Goal: Task Accomplishment & Management: Manage account settings

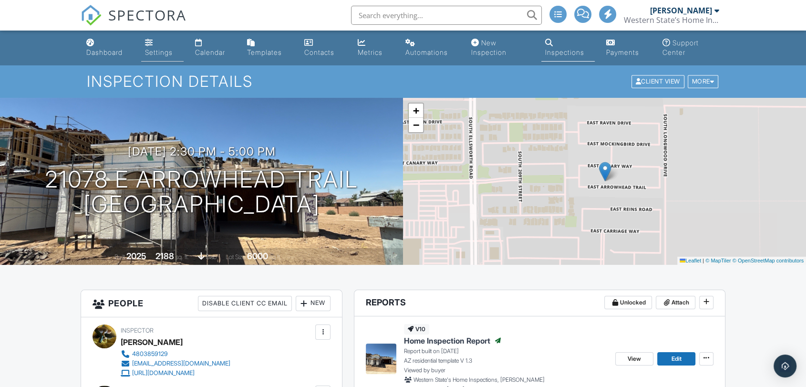
click at [164, 55] on div "Settings" at bounding box center [159, 52] width 28 height 8
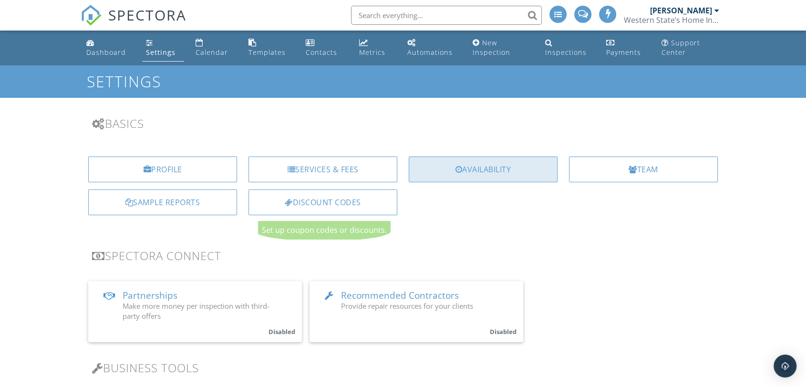
click at [482, 167] on div "Availability" at bounding box center [483, 169] width 149 height 26
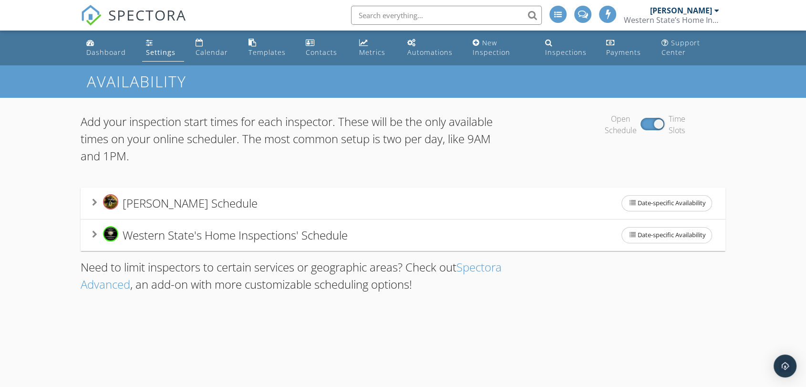
click at [466, 227] on div "Western State's Home Inspections' Schedule Date-specific Availability" at bounding box center [403, 235] width 622 height 20
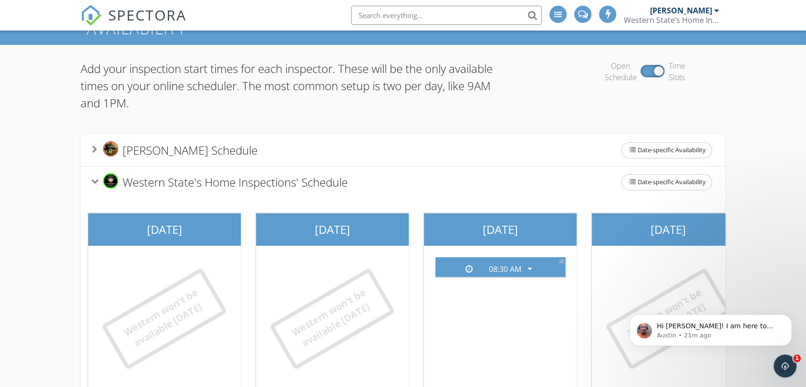
scroll to position [159, 0]
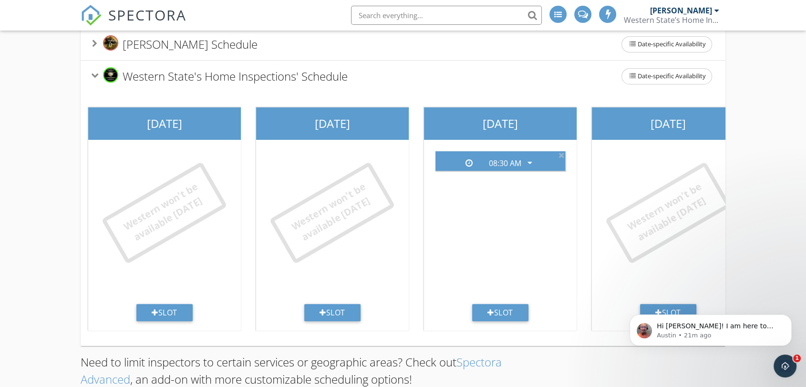
click at [659, 309] on body "Hi Andrew! I am here to help! How are you 😸 Checking in with our web team on th…" at bounding box center [710, 327] width 183 height 59
click at [661, 308] on body "Hi Andrew! I am here to help! How are you 😸 Checking in with our web team on th…" at bounding box center [710, 327] width 183 height 59
click at [762, 283] on div "Add your inspection start times for each inspector. These will be the only avai…" at bounding box center [403, 174] width 806 height 471
click at [777, 364] on icon "Open Intercom Messenger" at bounding box center [784, 365] width 16 height 16
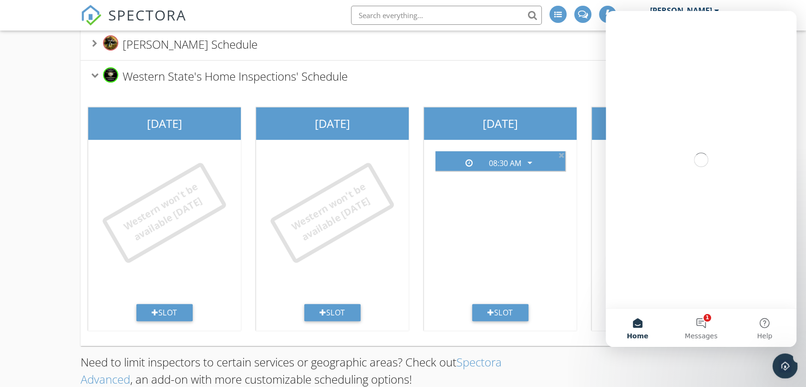
scroll to position [0, 0]
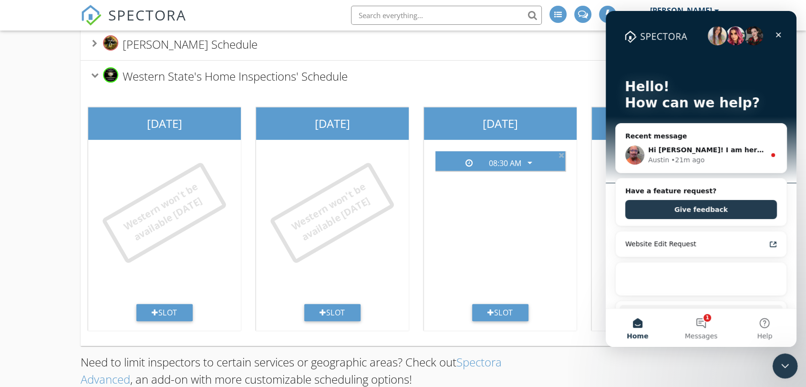
click at [789, 368] on div "Close Intercom Messenger" at bounding box center [783, 364] width 23 height 23
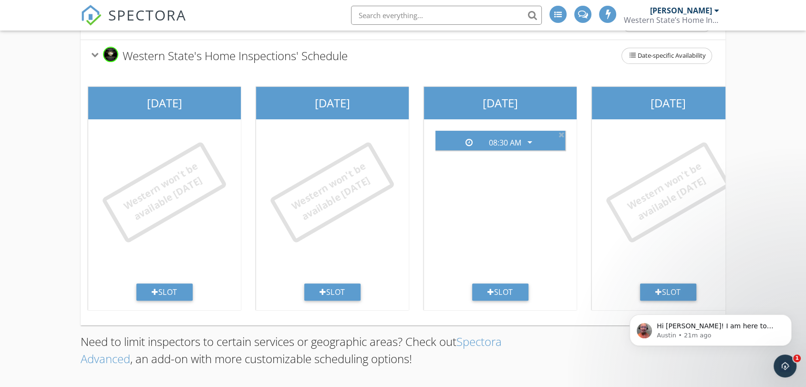
scroll to position [190, 0]
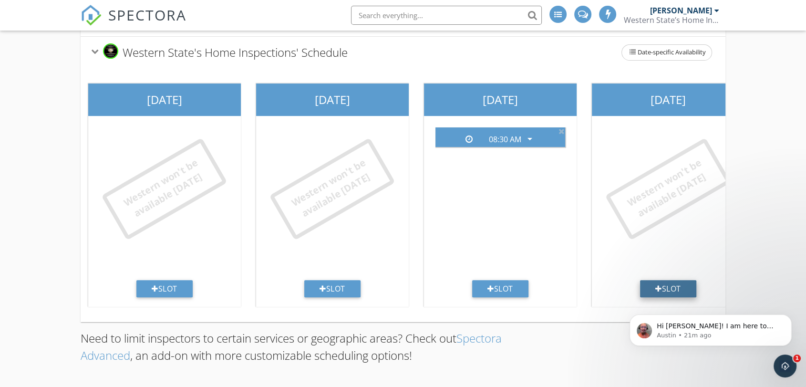
click at [673, 280] on div "Slot" at bounding box center [668, 288] width 56 height 17
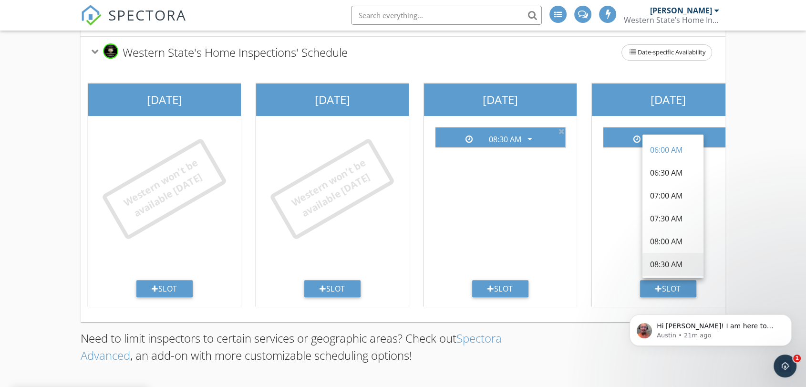
click at [667, 258] on div "08:30 AM" at bounding box center [673, 263] width 46 height 11
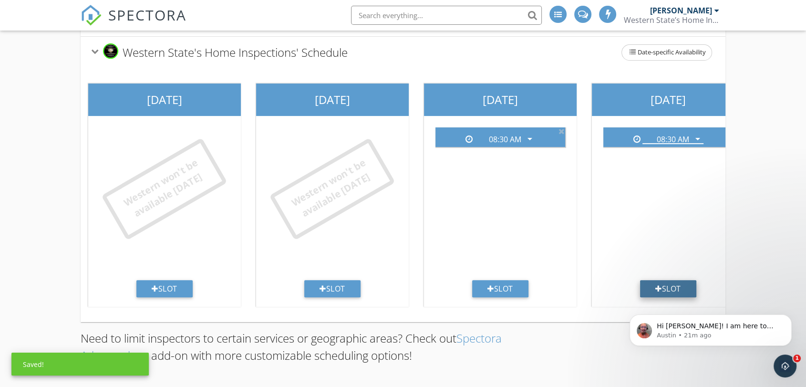
click at [664, 280] on div "Slot" at bounding box center [668, 288] width 56 height 17
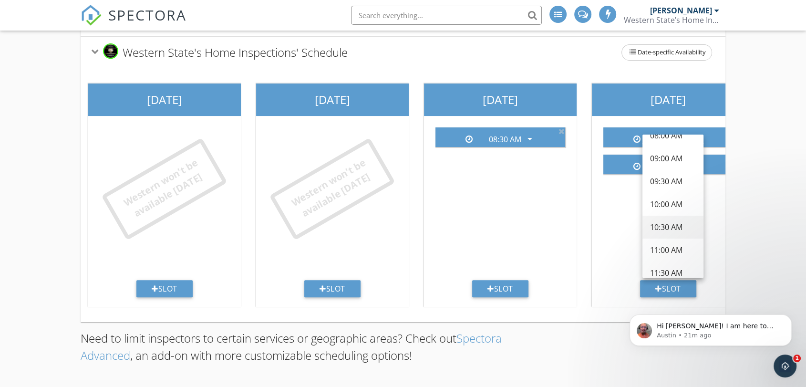
scroll to position [159, 0]
click at [664, 260] on div "12:30 PM" at bounding box center [673, 265] width 46 height 11
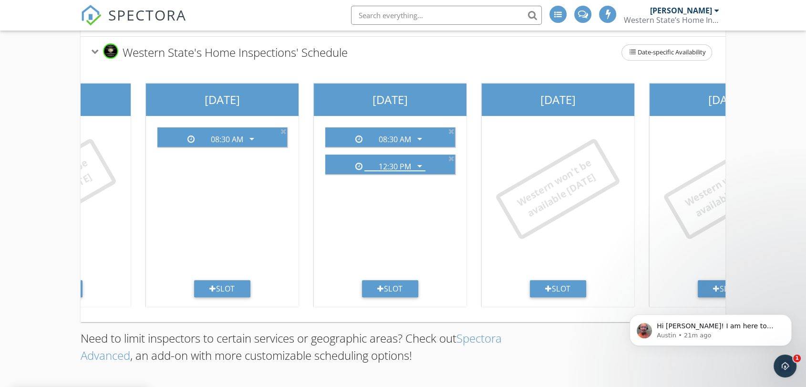
scroll to position [0, 280]
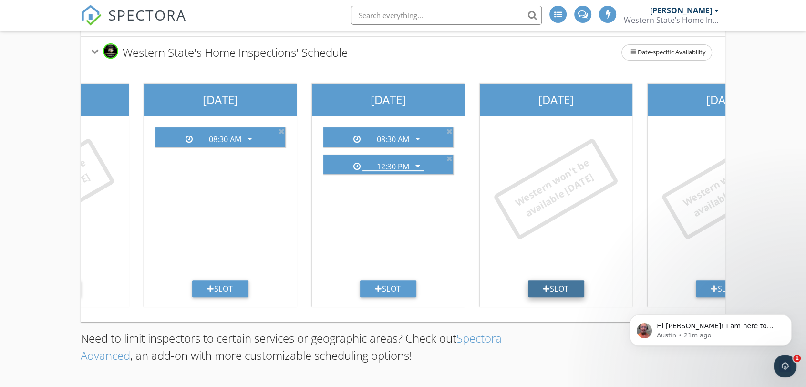
click at [548, 285] on div "Slot" at bounding box center [556, 288] width 56 height 17
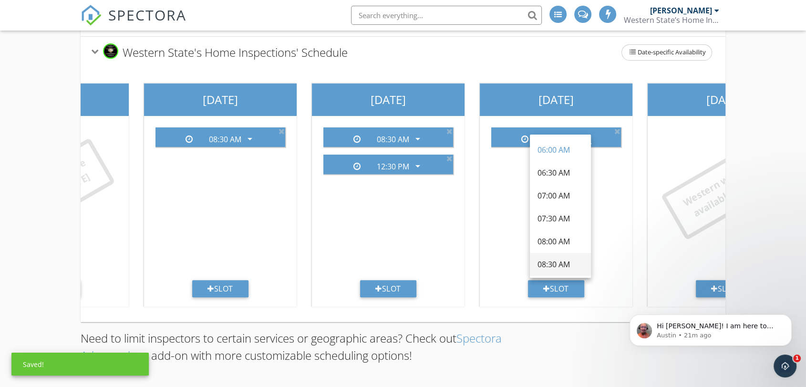
click at [552, 258] on div "08:30 AM" at bounding box center [560, 263] width 46 height 11
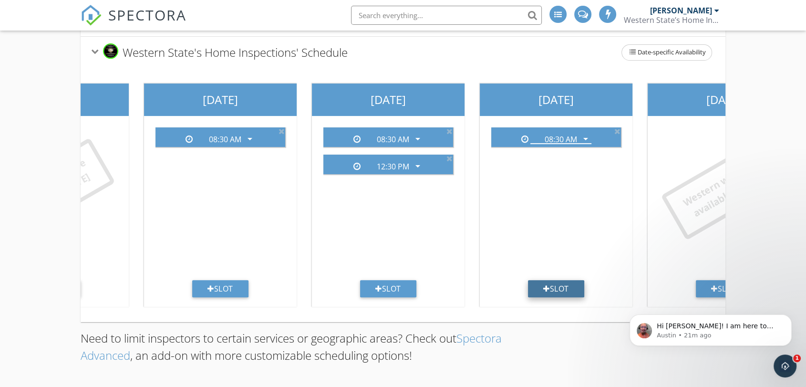
click at [556, 285] on div "Slot" at bounding box center [556, 288] width 56 height 17
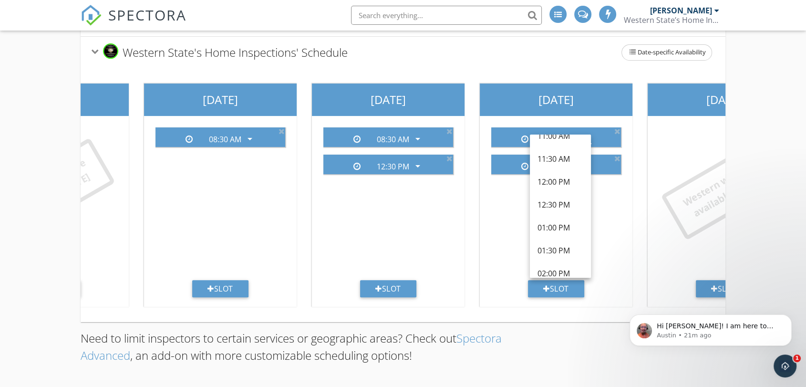
scroll to position [212, 0]
click at [553, 207] on div "12:30 PM" at bounding box center [560, 212] width 46 height 11
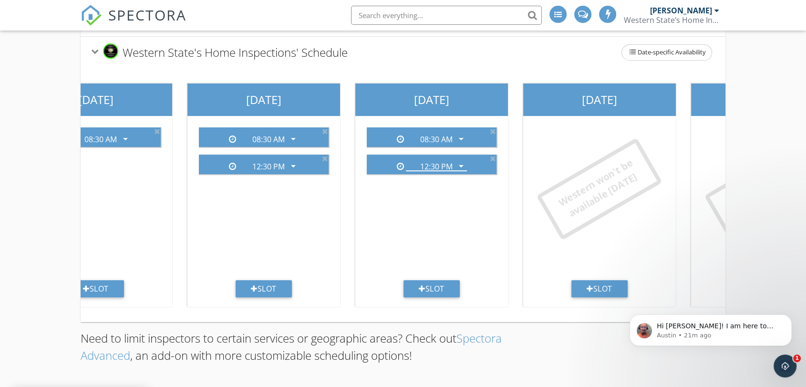
scroll to position [0, 416]
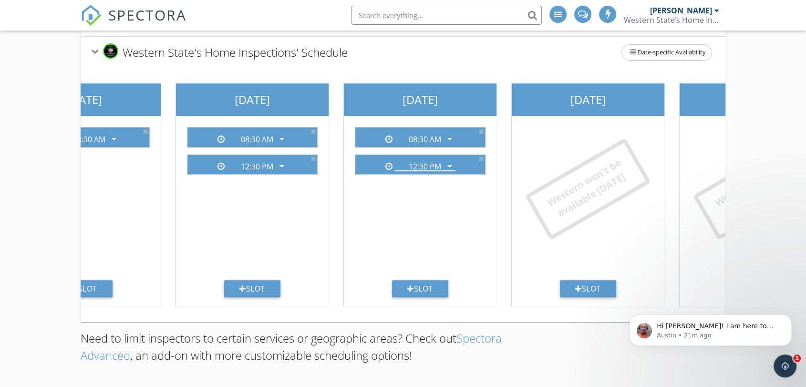
click at [583, 124] on div "Western won't be available today" at bounding box center [587, 200] width 145 height 160
click at [584, 283] on div "Slot" at bounding box center [588, 288] width 56 height 17
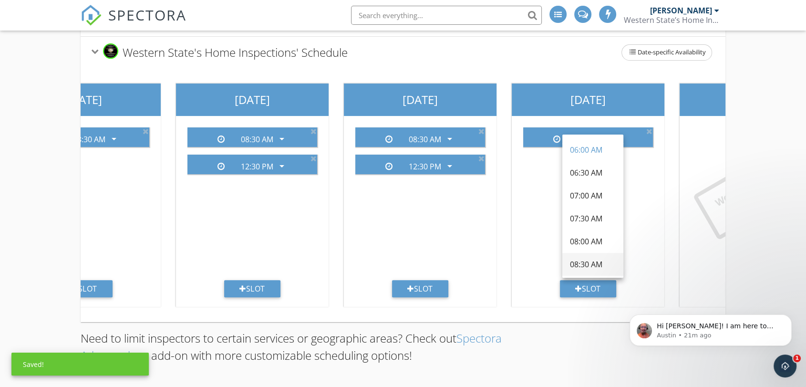
click at [585, 258] on div "08:30 AM" at bounding box center [593, 263] width 46 height 11
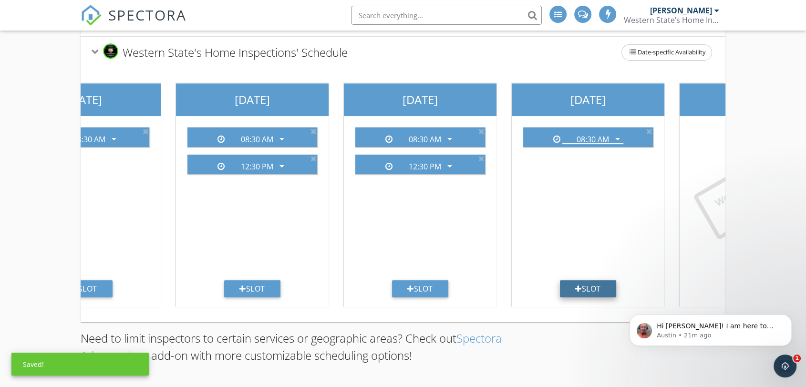
click at [583, 281] on div "Slot" at bounding box center [588, 288] width 56 height 17
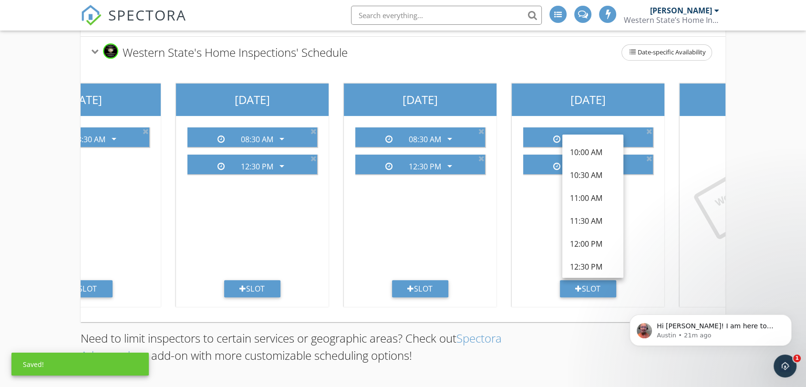
scroll to position [159, 0]
click at [587, 260] on div "12:30 PM" at bounding box center [593, 265] width 46 height 11
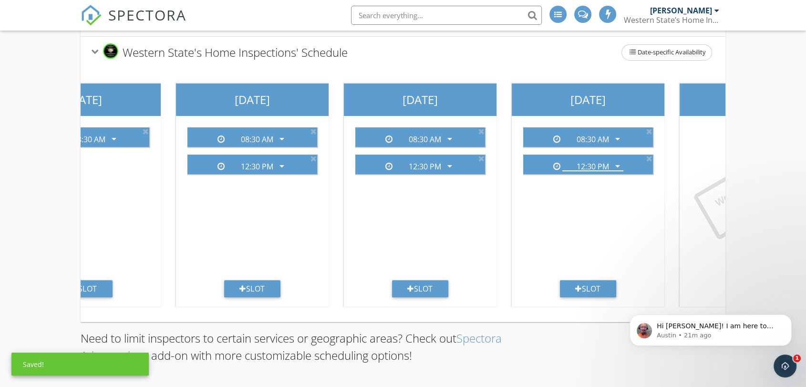
click at [562, 330] on div "Add your inspection start times for each inspector. These will be the only avai…" at bounding box center [403, 150] width 644 height 441
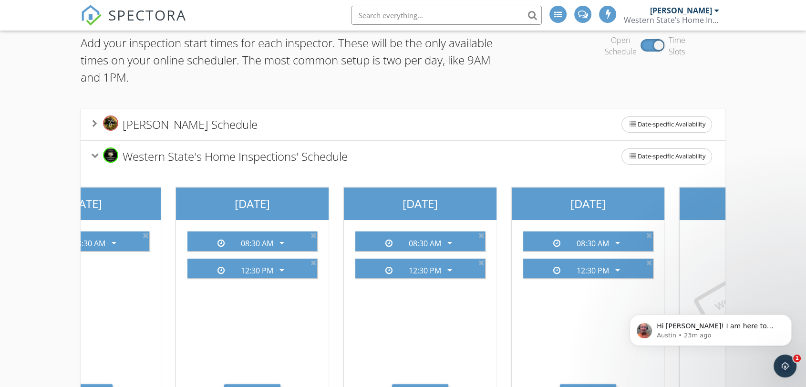
scroll to position [0, 0]
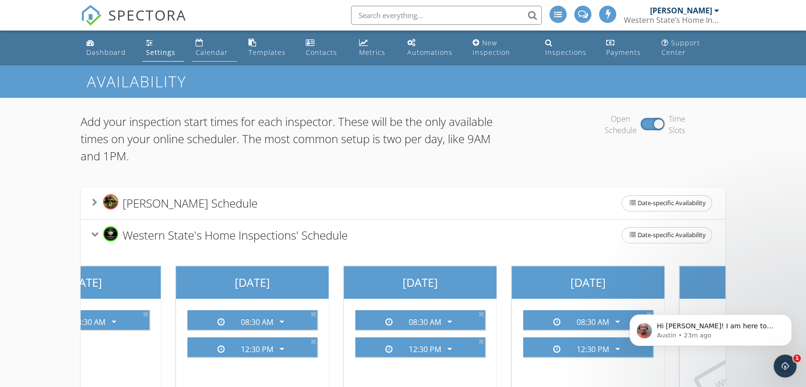
click at [211, 54] on div "Calendar" at bounding box center [211, 52] width 32 height 9
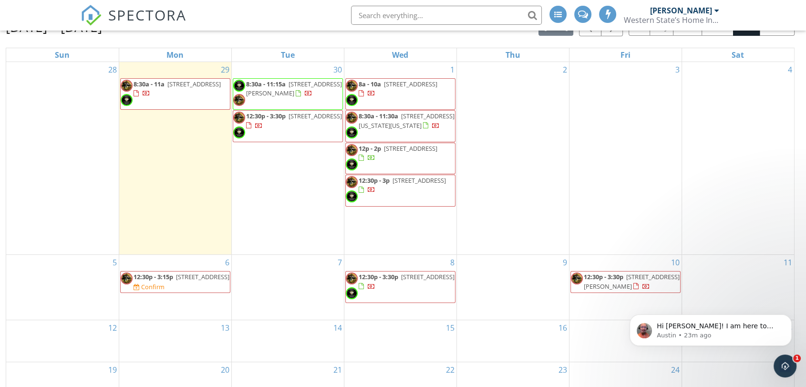
scroll to position [136, 0]
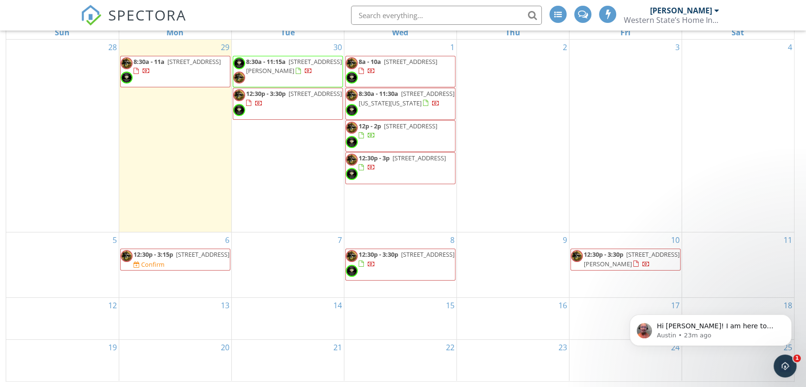
click at [173, 253] on span "12:30p - 3:15p" at bounding box center [153, 254] width 40 height 9
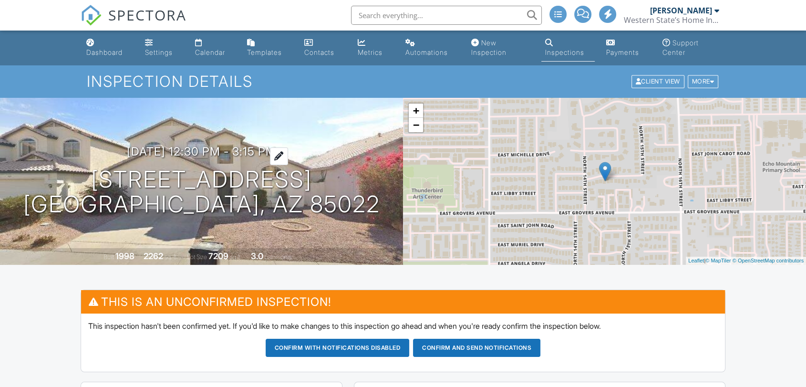
click at [231, 145] on h3 "[DATE] 12:30 pm - 3:15 pm" at bounding box center [201, 151] width 149 height 13
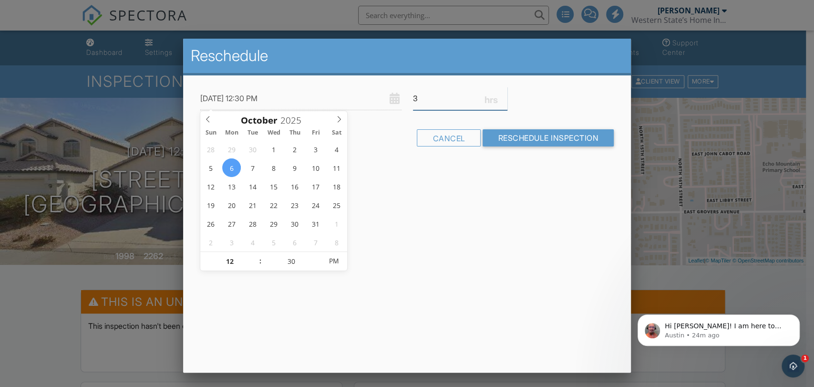
type input "3"
click at [506, 96] on input "3" at bounding box center [460, 98] width 95 height 23
click at [256, 96] on input "10/06/2025 12:30 PM" at bounding box center [300, 98] width 201 height 23
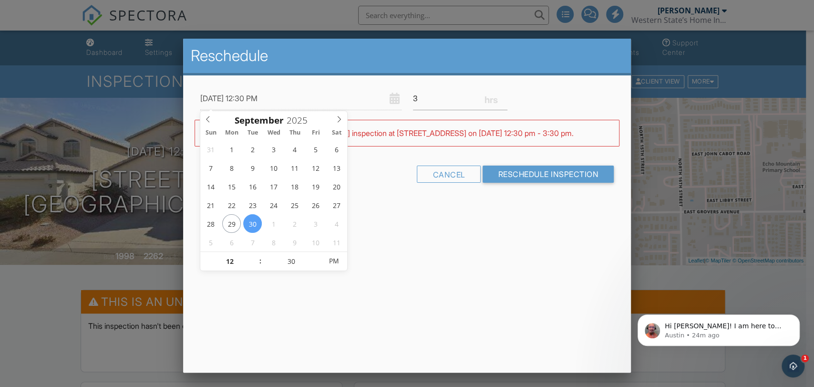
click at [326, 96] on input "09/30/2025 12:30 PM" at bounding box center [300, 98] width 201 height 23
type input "09/30/2025 1:30 PM"
type input "01"
click at [253, 255] on span at bounding box center [255, 257] width 7 height 10
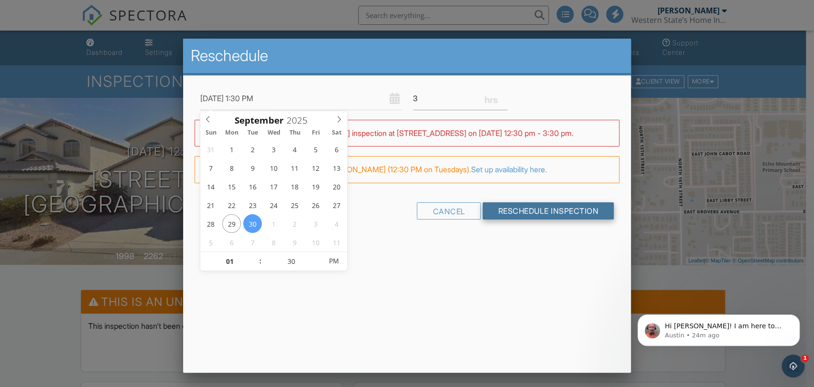
click at [522, 216] on input "Reschedule Inspection" at bounding box center [547, 210] width 131 height 17
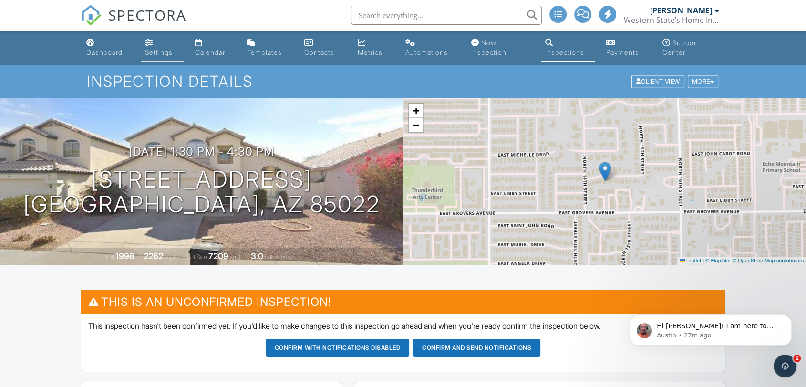
click at [172, 46] on link "Settings" at bounding box center [162, 47] width 43 height 27
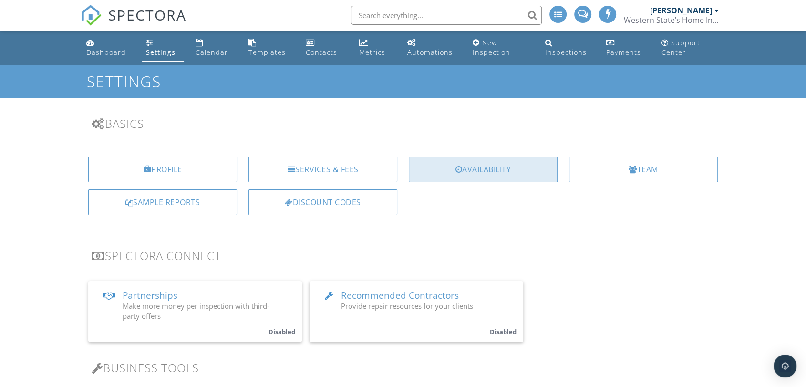
click at [442, 170] on div "Availability" at bounding box center [483, 169] width 149 height 26
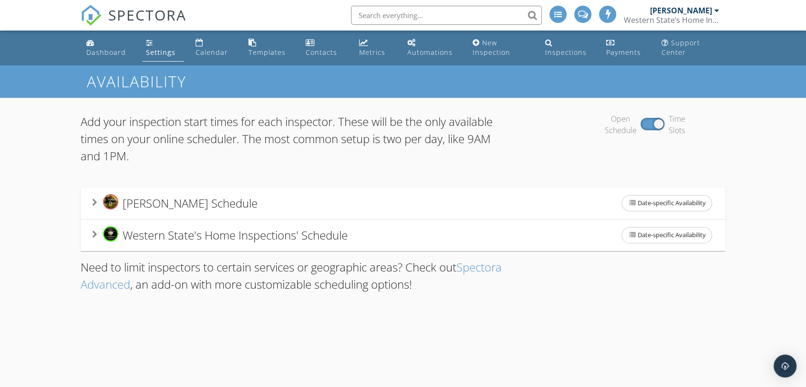
click at [303, 230] on span "Western State's Home Inspections' Schedule" at bounding box center [235, 235] width 225 height 16
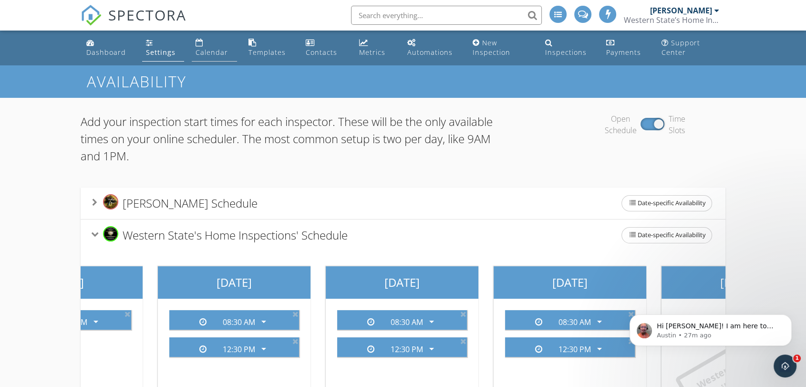
click at [212, 50] on div "Calendar" at bounding box center [211, 52] width 32 height 9
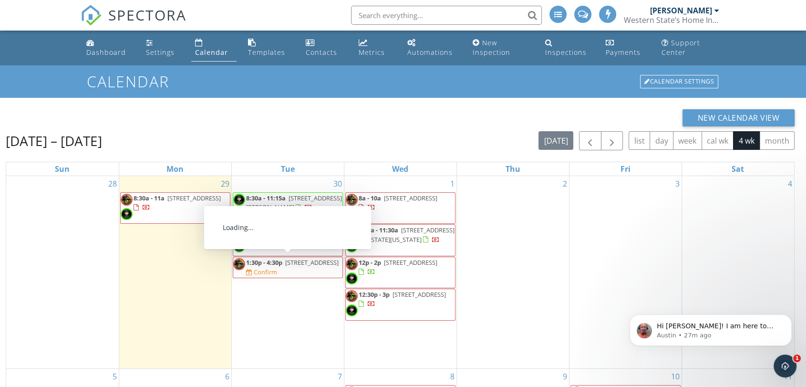
click at [277, 265] on span "1:30p - 4:30p [STREET_ADDRESS] Confirm" at bounding box center [287, 267] width 109 height 19
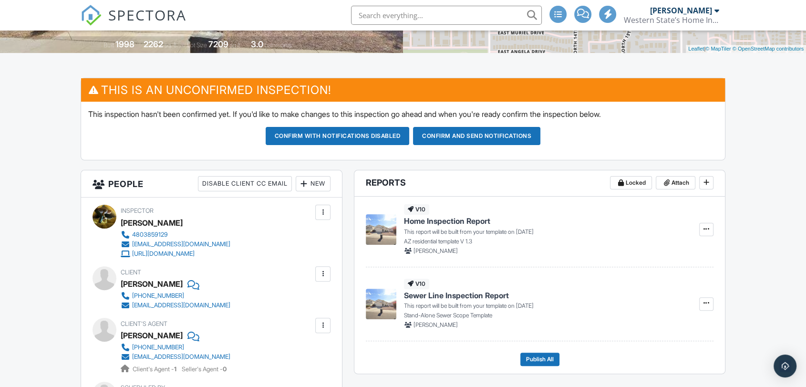
click at [306, 185] on div at bounding box center [304, 184] width 10 height 10
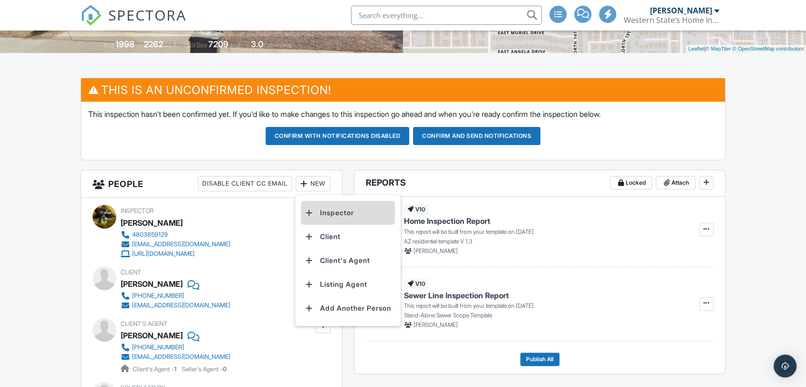
click at [336, 217] on li "Inspector" at bounding box center [348, 213] width 94 height 24
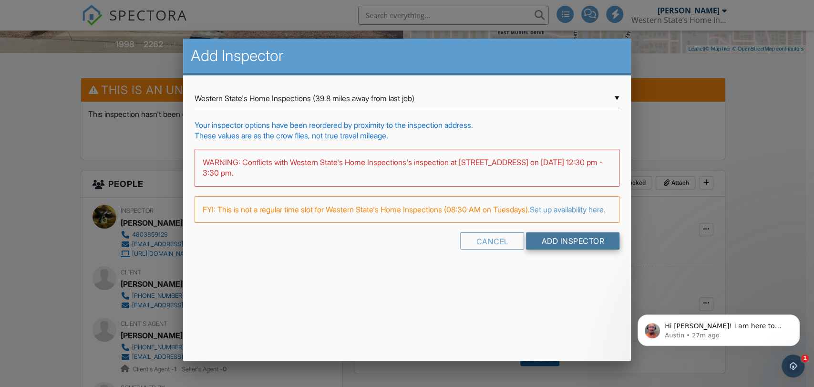
click at [591, 249] on input "Add Inspector" at bounding box center [572, 240] width 93 height 17
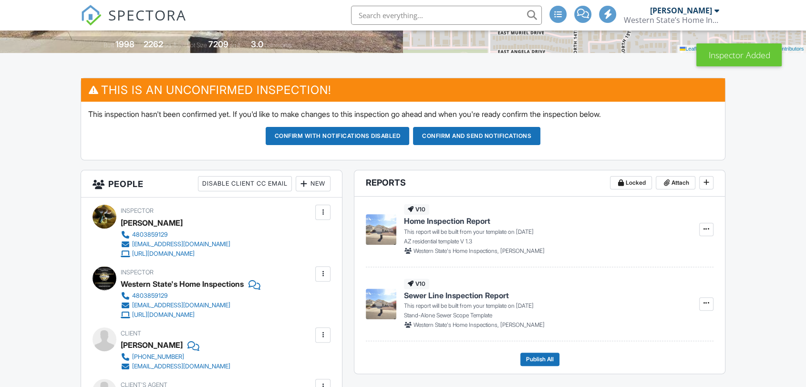
scroll to position [212, 0]
click at [319, 211] on div at bounding box center [323, 212] width 10 height 10
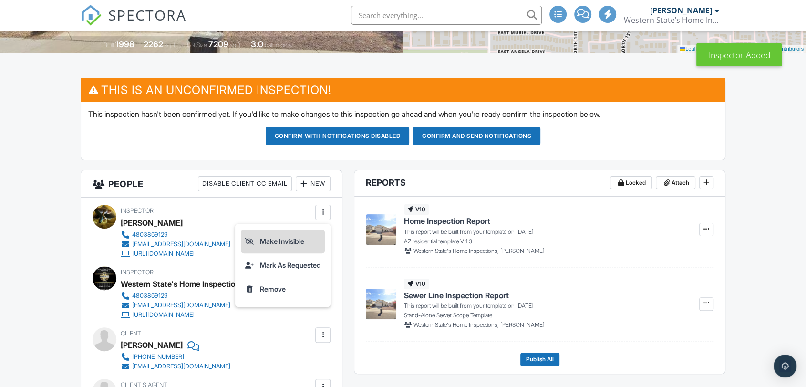
click at [299, 236] on li "Make Invisible" at bounding box center [283, 241] width 84 height 24
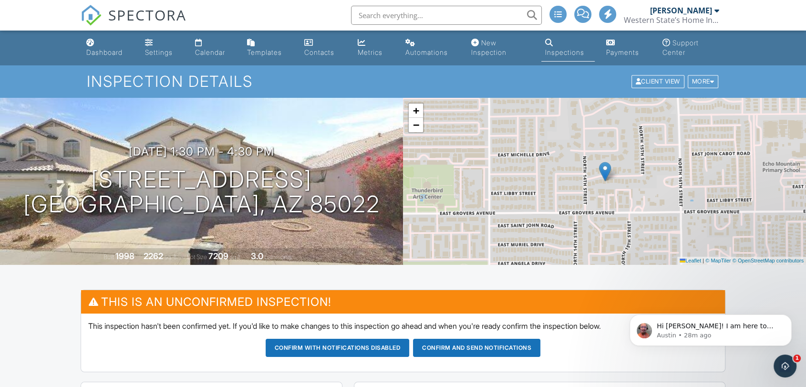
click at [400, 19] on input "text" at bounding box center [446, 15] width 191 height 19
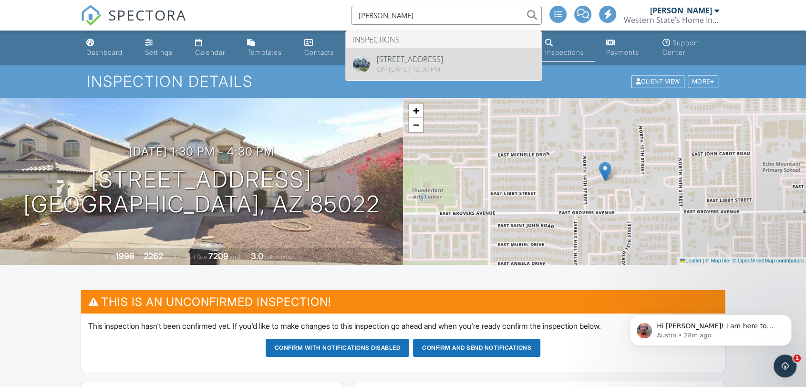
type input "strobel"
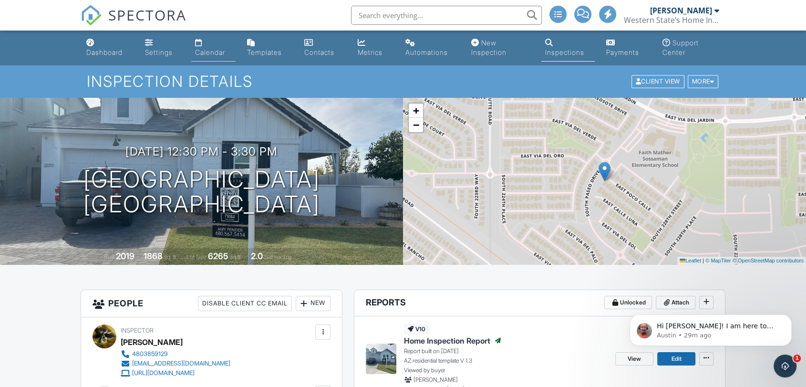
click at [225, 52] on div "Calendar" at bounding box center [210, 52] width 30 height 8
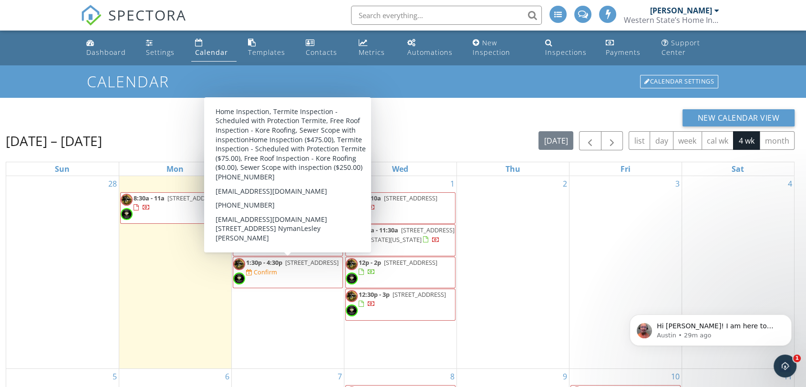
click at [271, 279] on span "1:30p - 4:30p [STREET_ADDRESS] Confirm" at bounding box center [287, 272] width 109 height 29
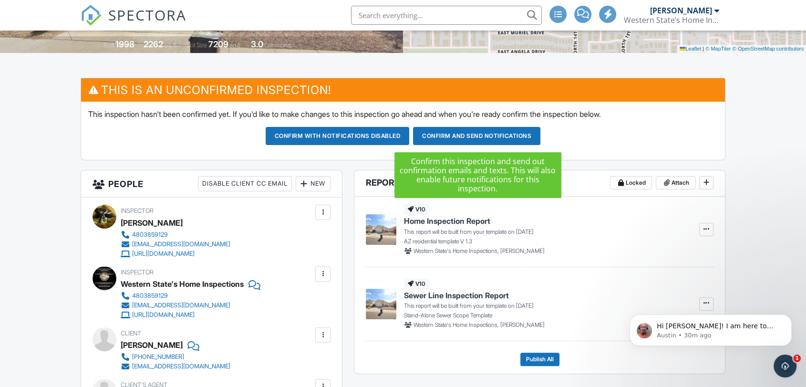
click at [483, 138] on button "Confirm and send notifications" at bounding box center [476, 136] width 127 height 18
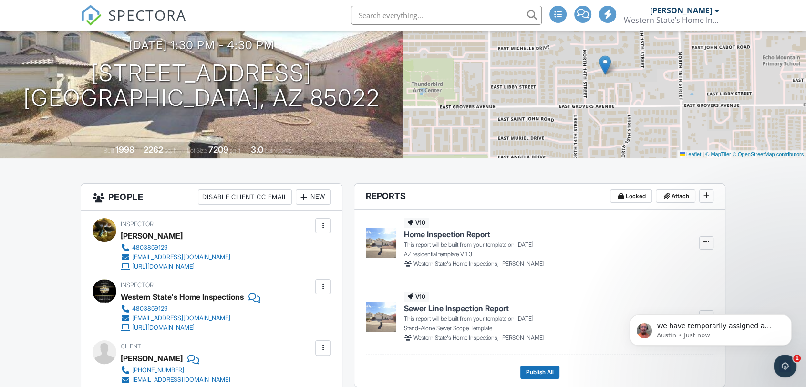
scroll to position [106, 0]
click at [215, 70] on h1 "[STREET_ADDRESS] [GEOGRAPHIC_DATA], AZ 85022" at bounding box center [201, 86] width 357 height 51
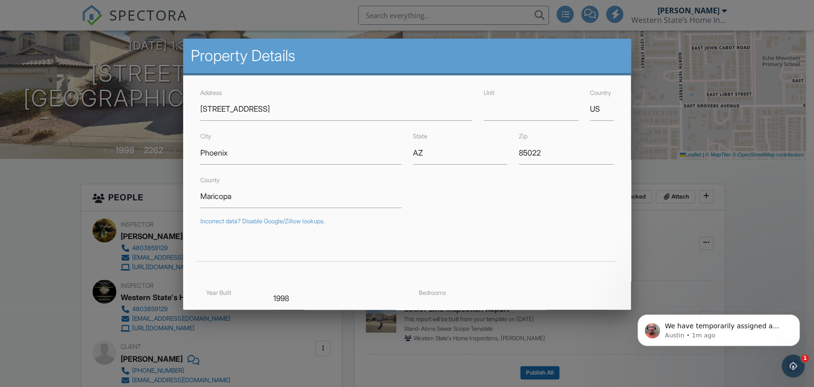
click at [771, 226] on div at bounding box center [407, 193] width 814 height 483
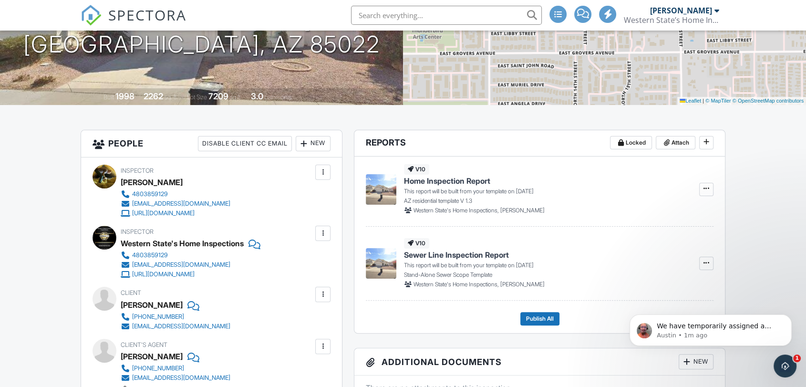
scroll to position [317, 0]
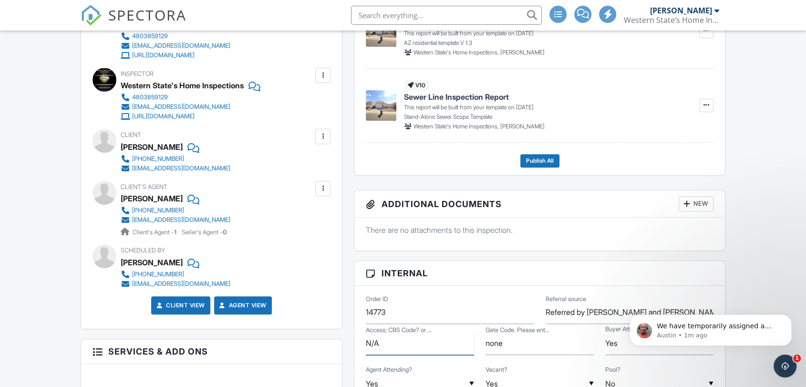
drag, startPoint x: 412, startPoint y: 347, endPoint x: 334, endPoint y: 342, distance: 77.8
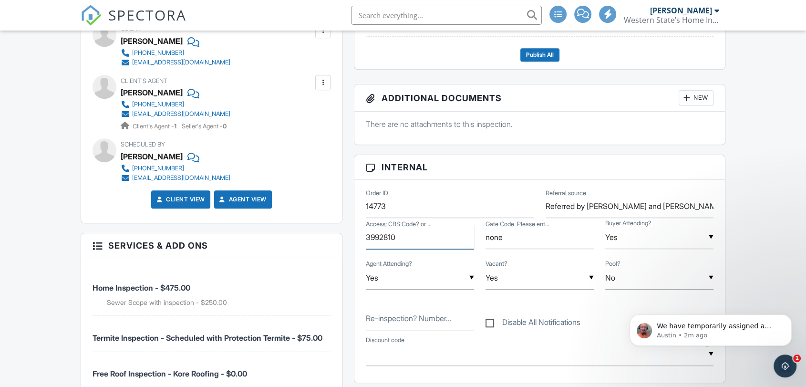
scroll to position [635, 0]
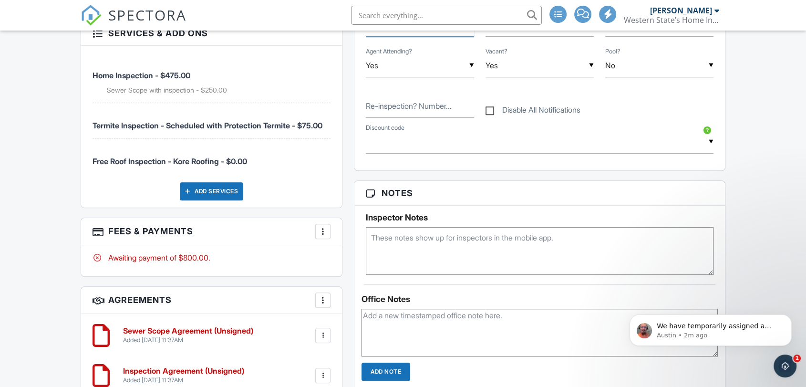
type input "3992810"
click at [373, 238] on textarea at bounding box center [539, 251] width 347 height 48
paste textarea "[PERSON_NAME] [PHONE_NUMBER], [PERSON_NAME] Realty"
click at [370, 260] on textarea "[PERSON_NAME] [PHONE_NUMBER], [PERSON_NAME] Realty" at bounding box center [539, 251] width 347 height 48
click at [370, 233] on textarea "[PERSON_NAME] [PHONE_NUMBER], [PERSON_NAME] Realty" at bounding box center [539, 251] width 347 height 48
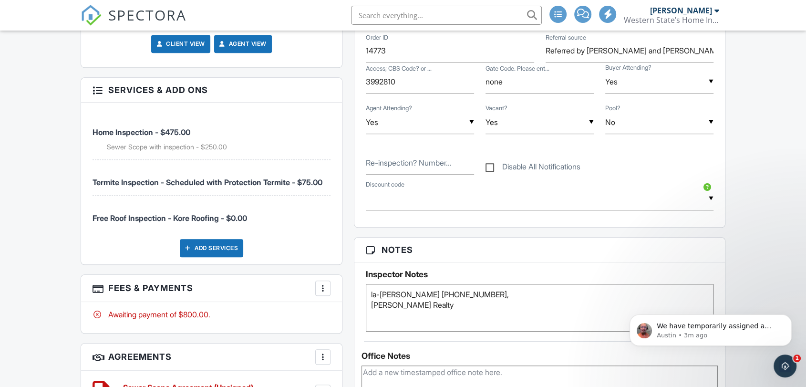
scroll to position [477, 0]
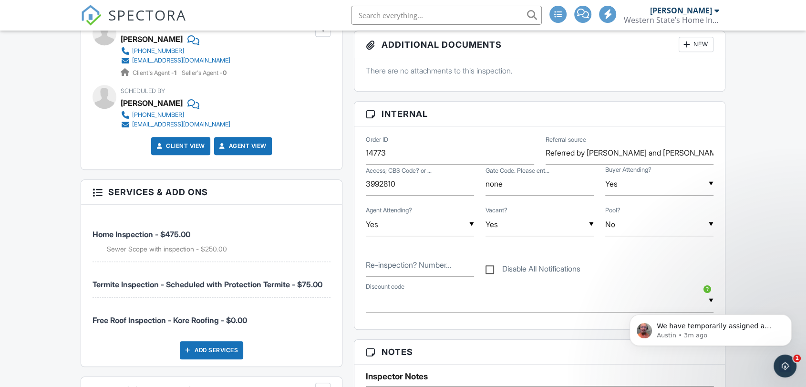
type textarea "la-[PERSON_NAME] [PHONE_NUMBER], [PERSON_NAME] Realty"
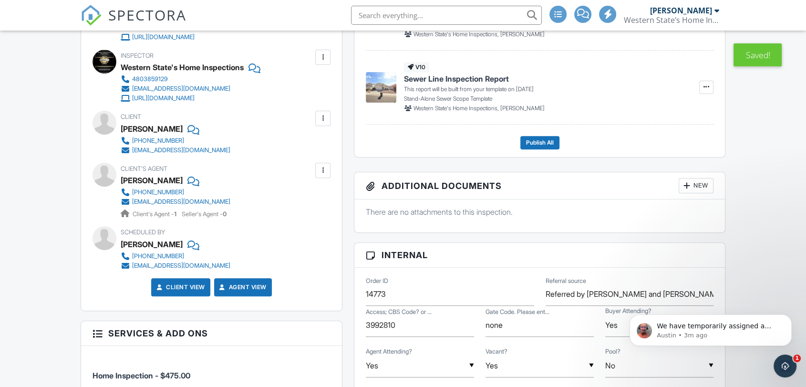
scroll to position [265, 0]
